Goal: Task Accomplishment & Management: Use online tool/utility

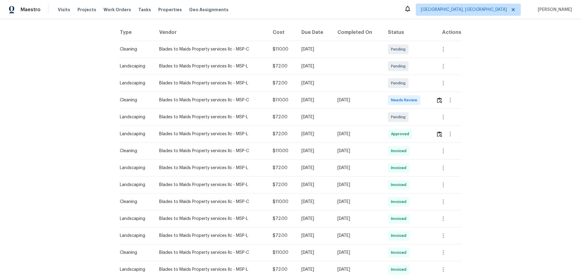
scroll to position [91, 0]
click at [439, 100] on img "button" at bounding box center [439, 101] width 5 height 6
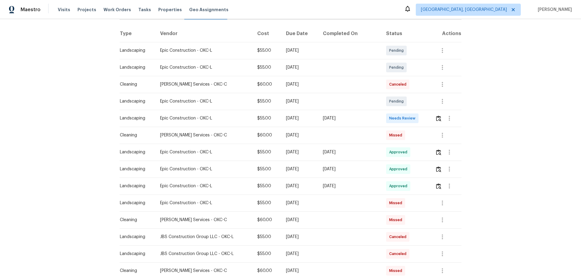
scroll to position [91, 0]
click at [436, 116] on img "button" at bounding box center [438, 118] width 5 height 6
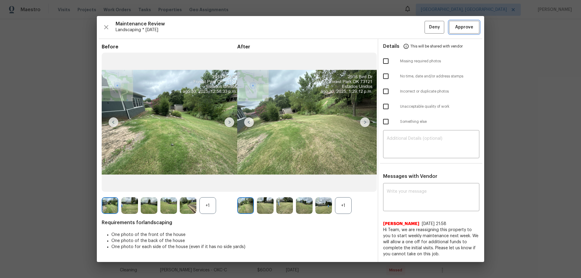
click at [458, 27] on span "Approve" at bounding box center [464, 28] width 18 height 8
